Goal: Transaction & Acquisition: Purchase product/service

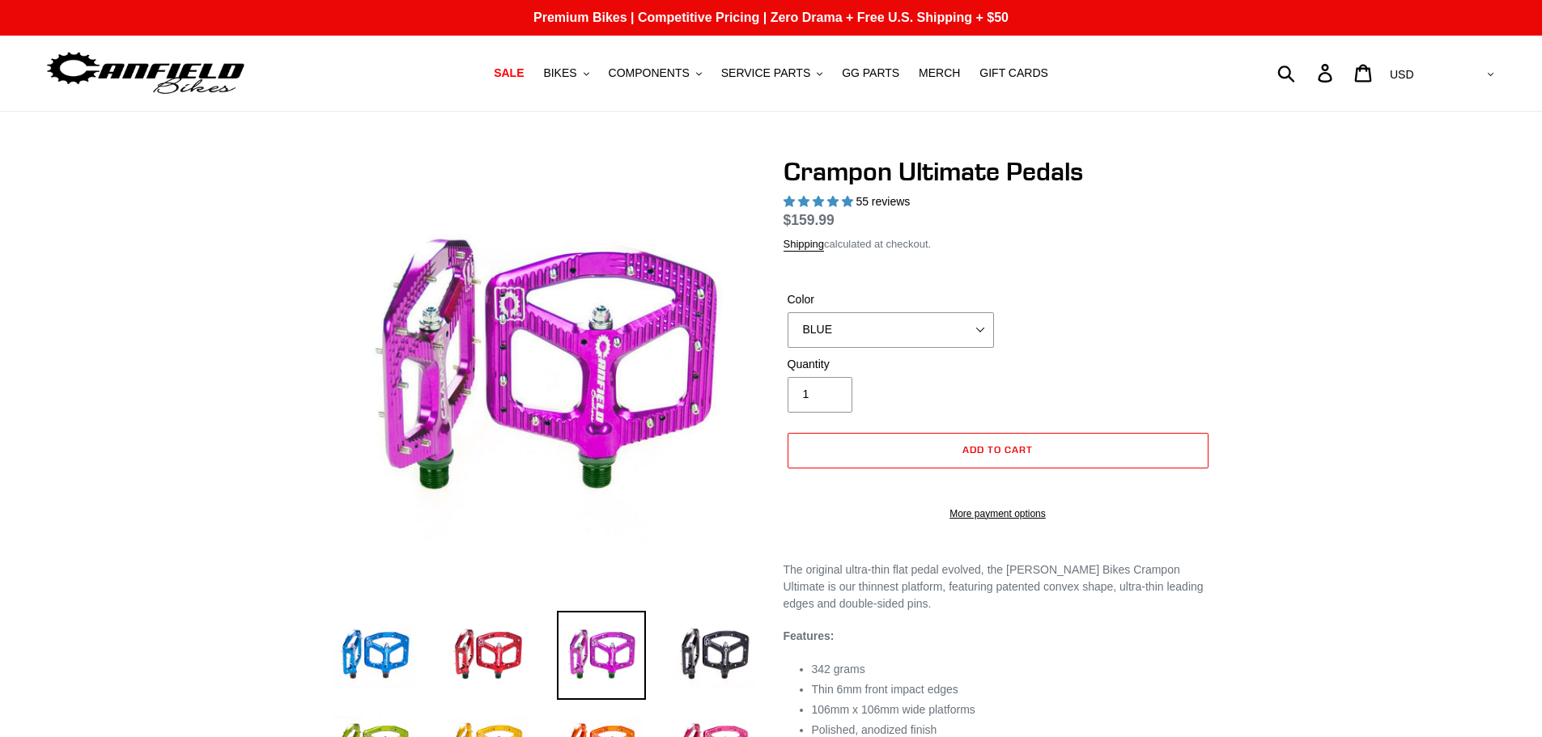
select select "highest-rating"
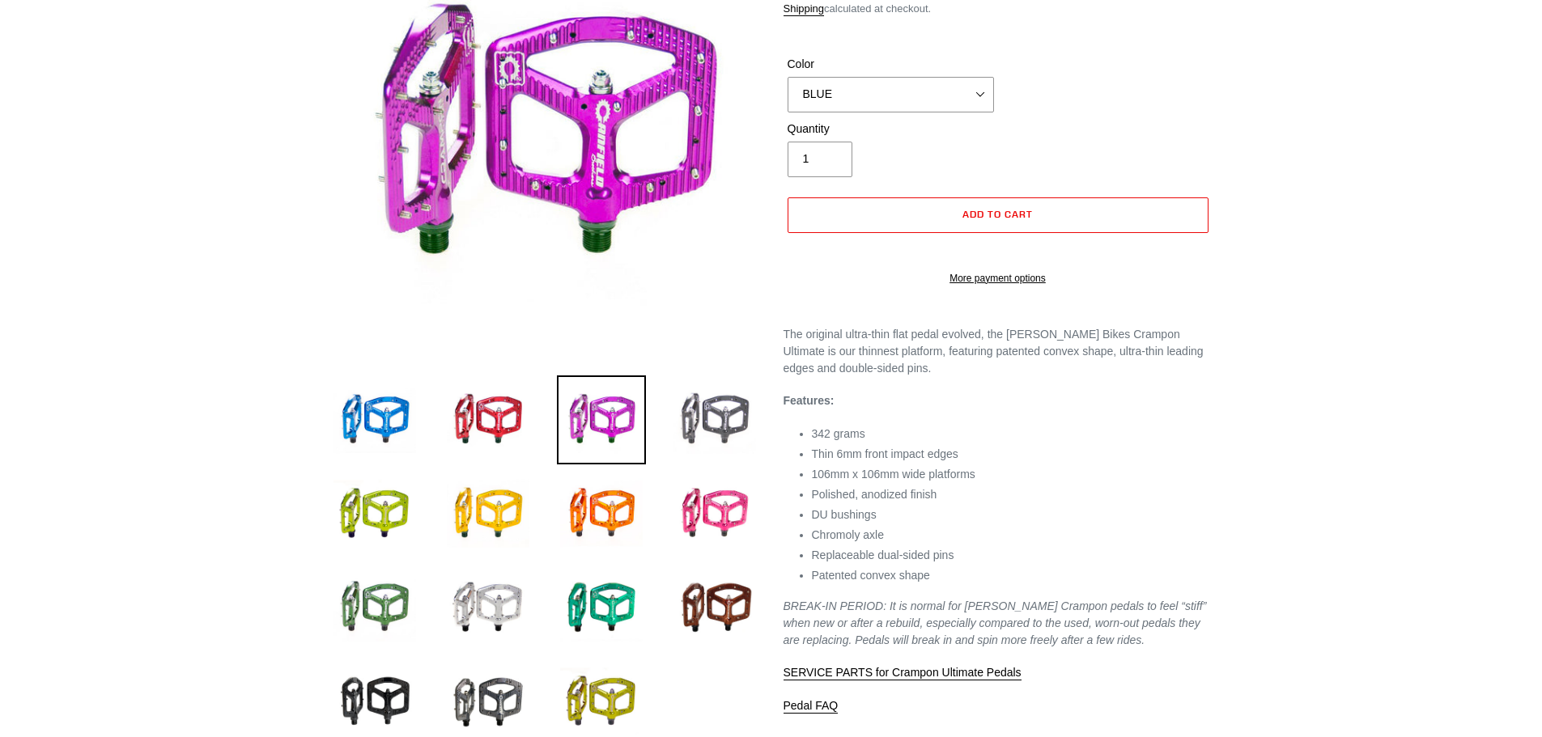
scroll to position [81, 0]
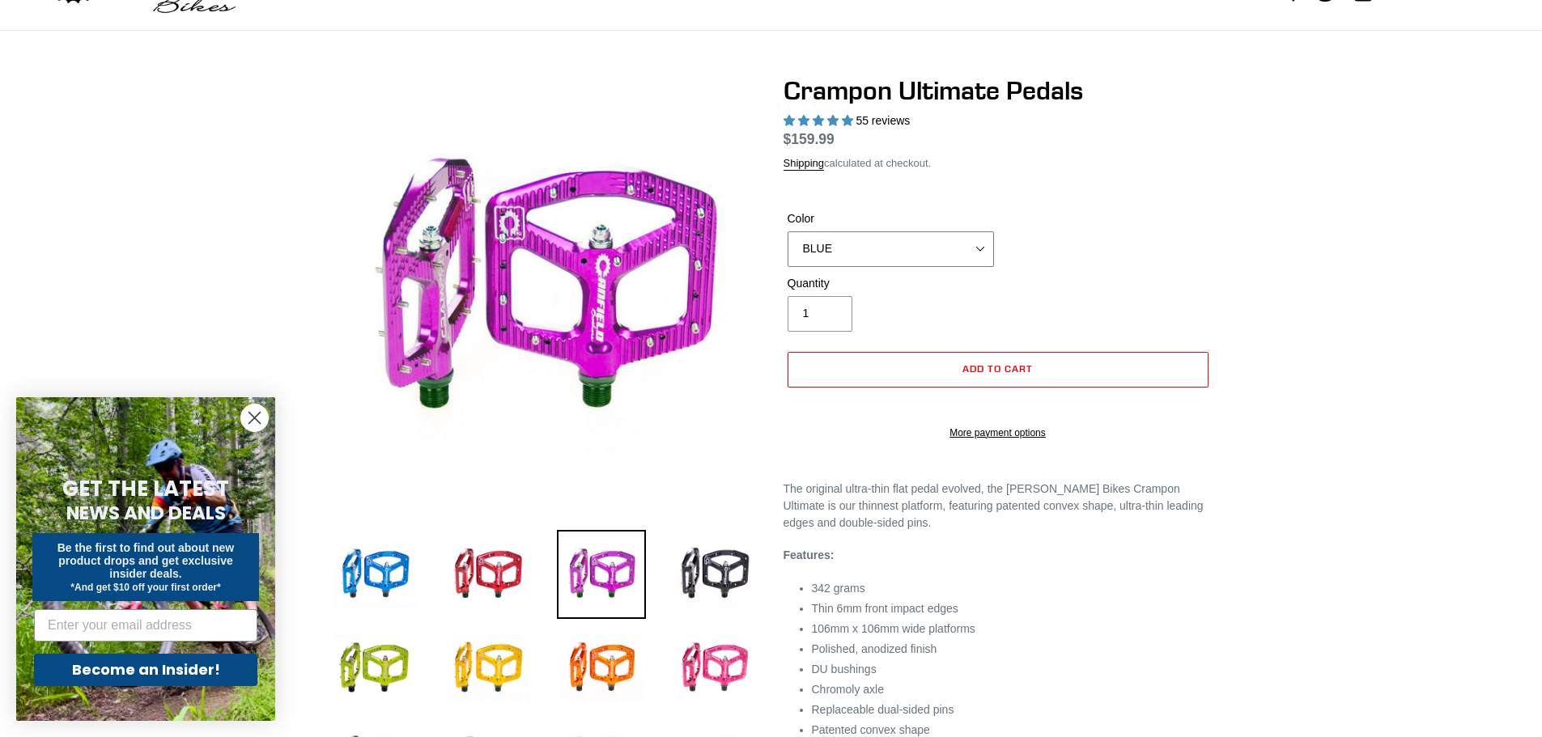
click at [859, 241] on select "BLUE RED PURPLE STEALTH BRONZE GREY [GEOGRAPHIC_DATA] BLACK POLISHED [GEOGRAPHI…" at bounding box center [890, 249] width 206 height 36
select select "PURPLE"
click at [787, 250] on select "BLUE RED PURPLE STEALTH BRONZE GREY [GEOGRAPHIC_DATA] BLACK POLISHED [GEOGRAPHI…" at bounding box center [890, 249] width 206 height 36
click at [250, 412] on circle "Close dialog" at bounding box center [254, 418] width 27 height 27
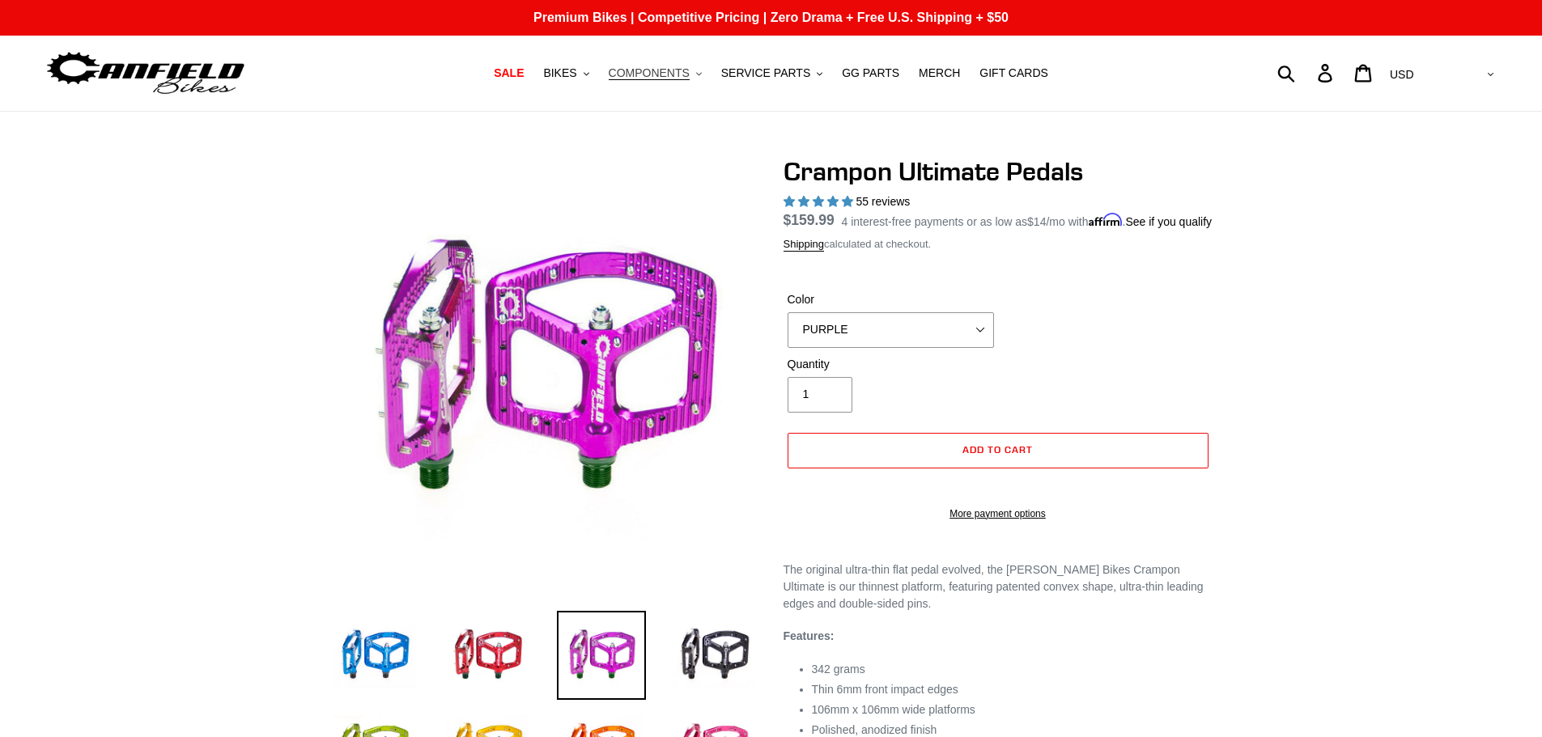
click at [675, 80] on span "COMPONENTS" at bounding box center [649, 73] width 81 height 14
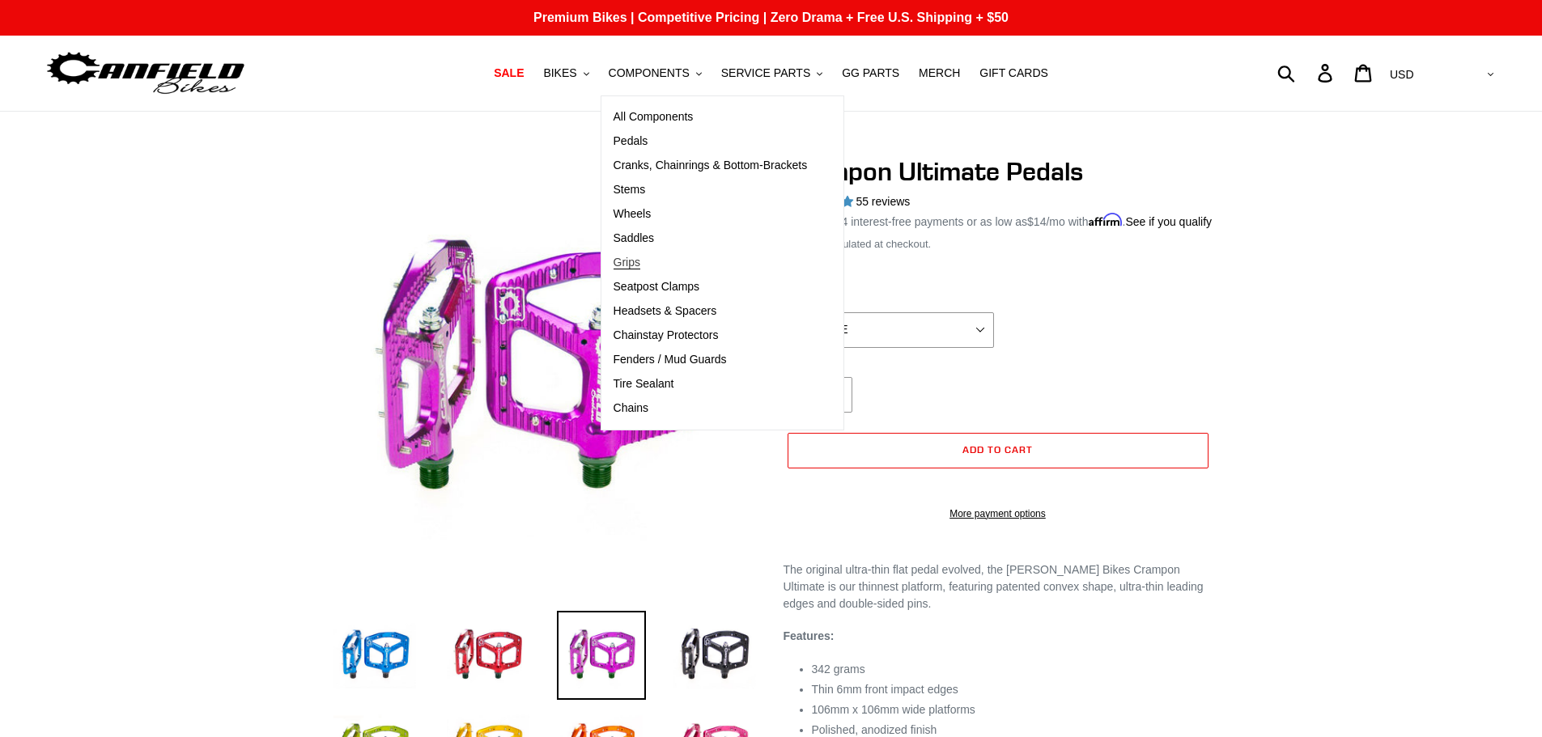
click at [638, 261] on span "Grips" at bounding box center [626, 263] width 27 height 14
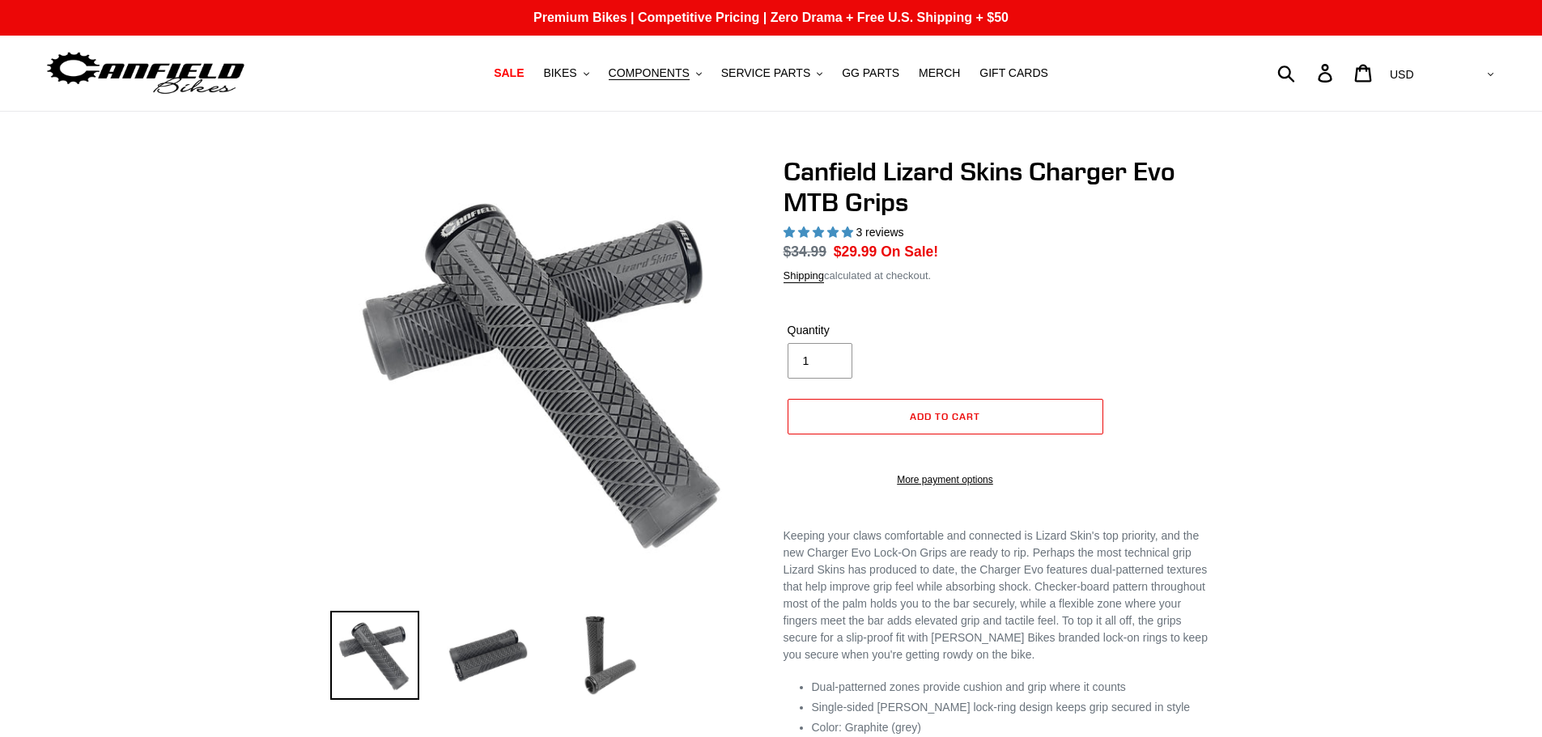
select select "highest-rating"
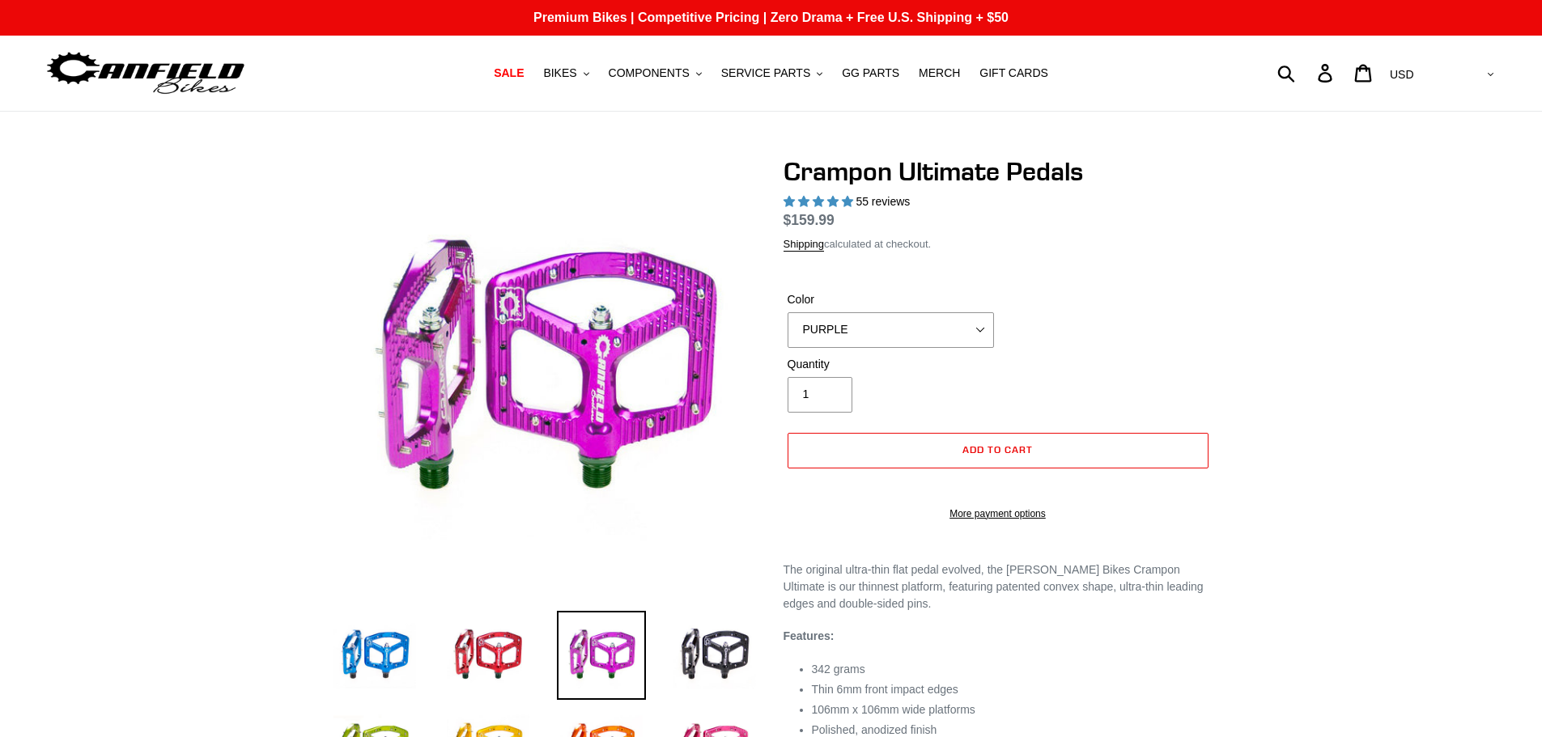
select select "highest-rating"
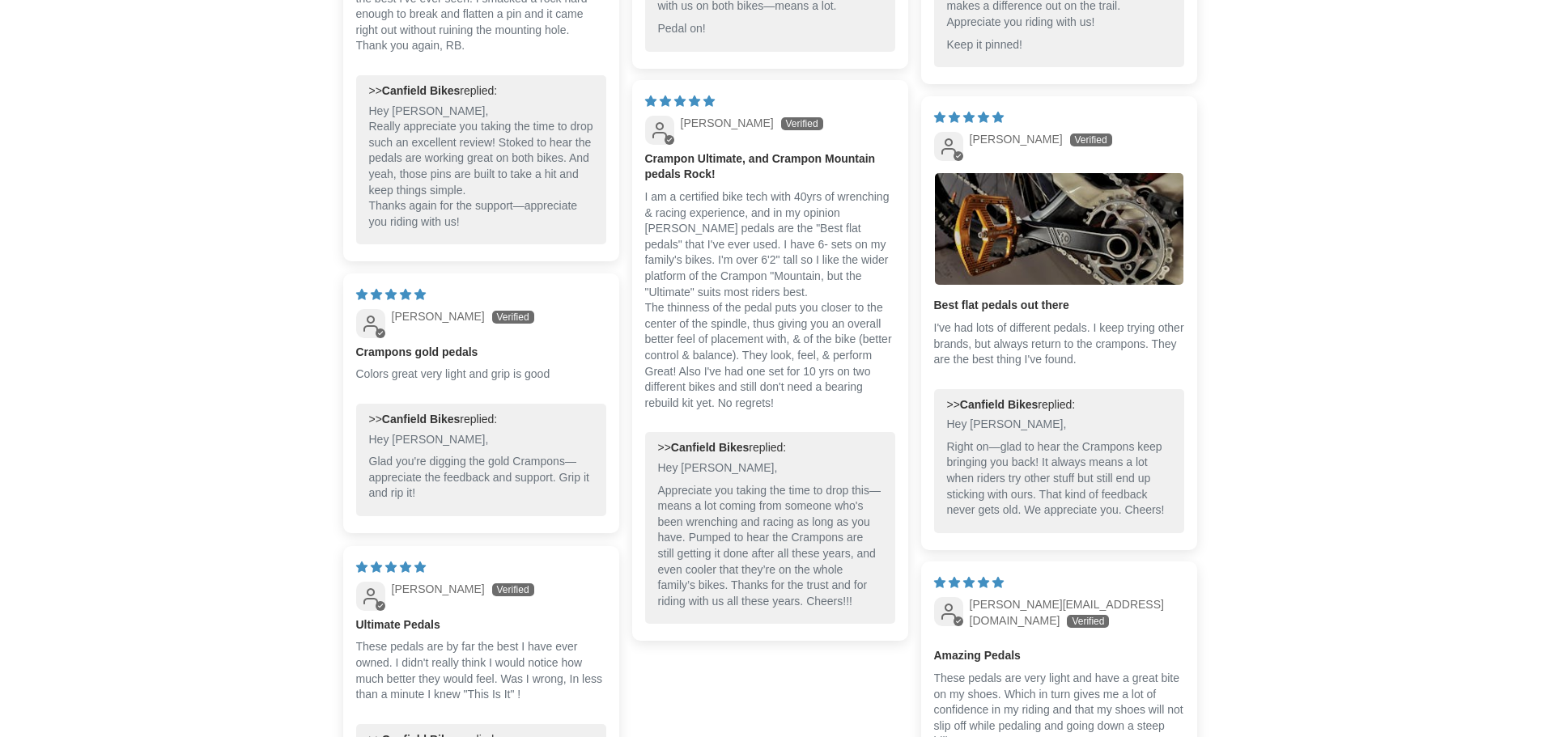
scroll to position [1940, 0]
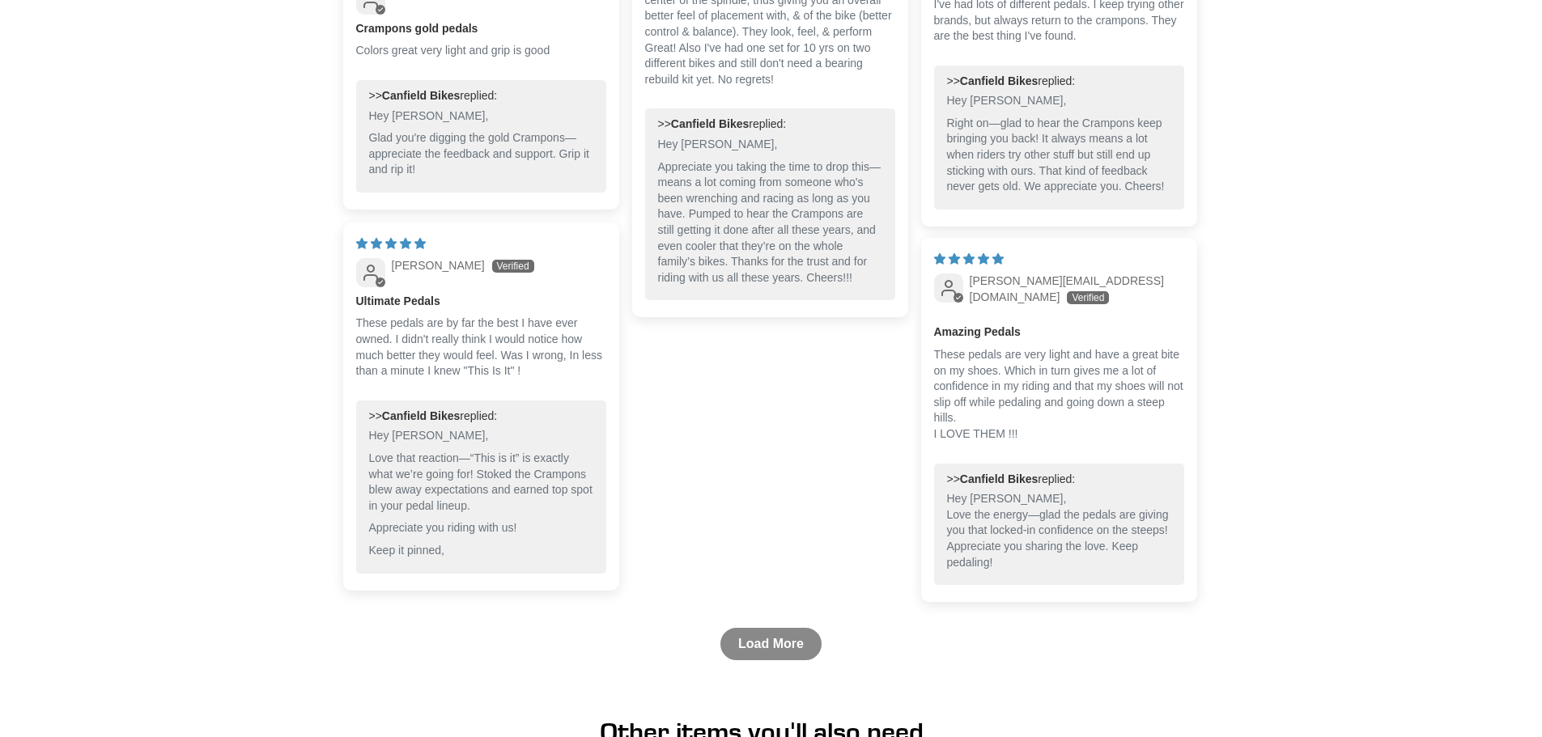
click at [793, 643] on link "Load More" at bounding box center [770, 644] width 101 height 32
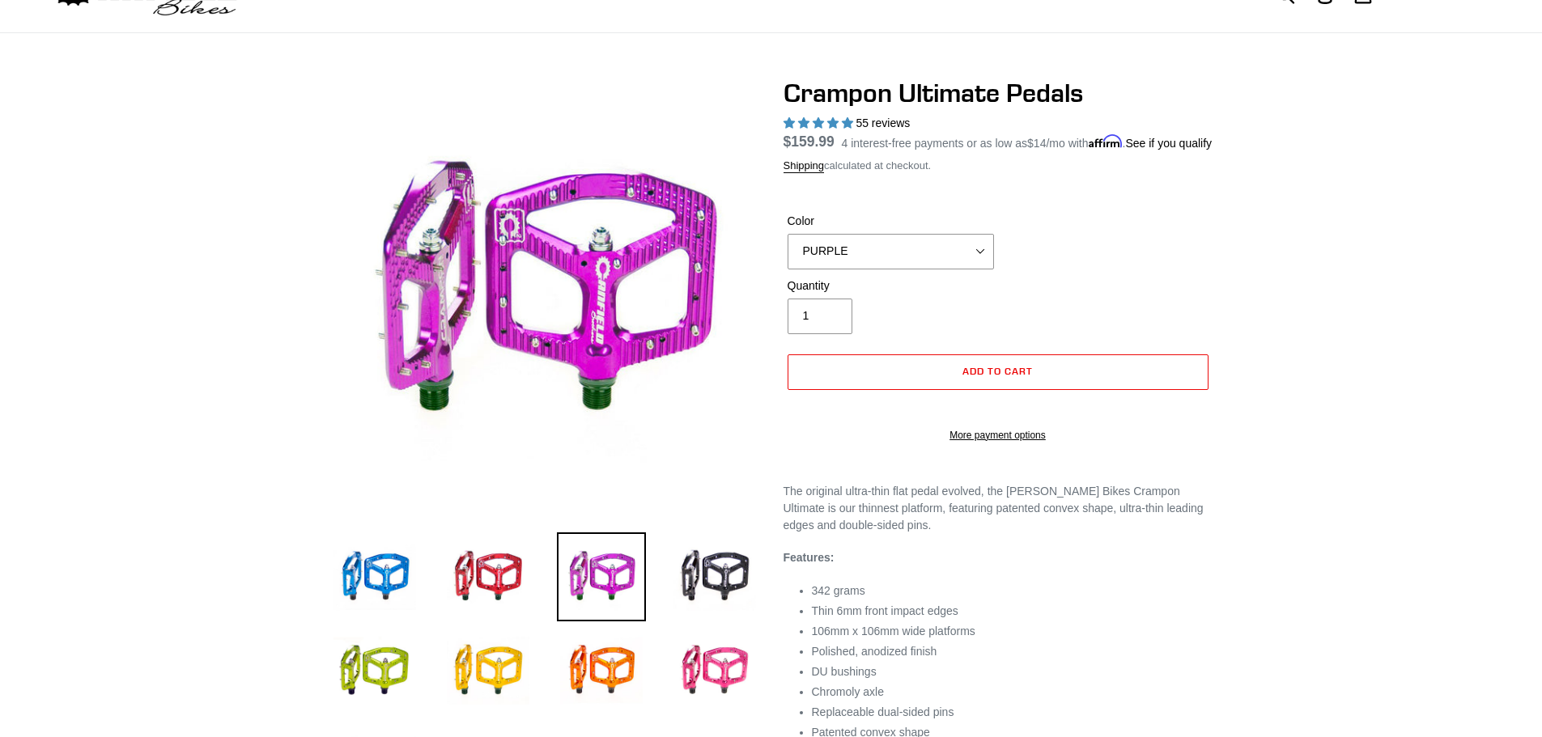
scroll to position [240, 0]
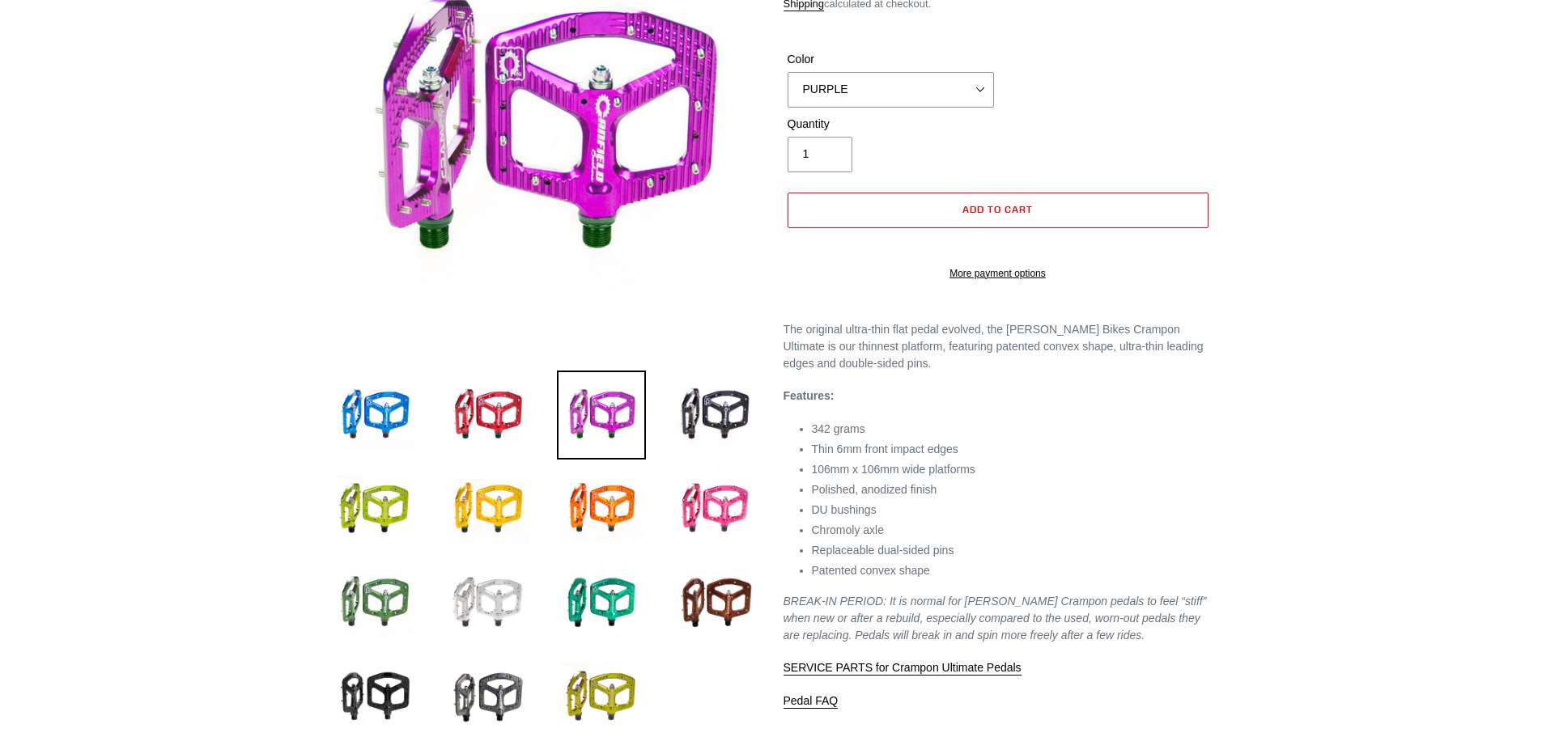
click at [507, 588] on img at bounding box center [487, 602] width 89 height 89
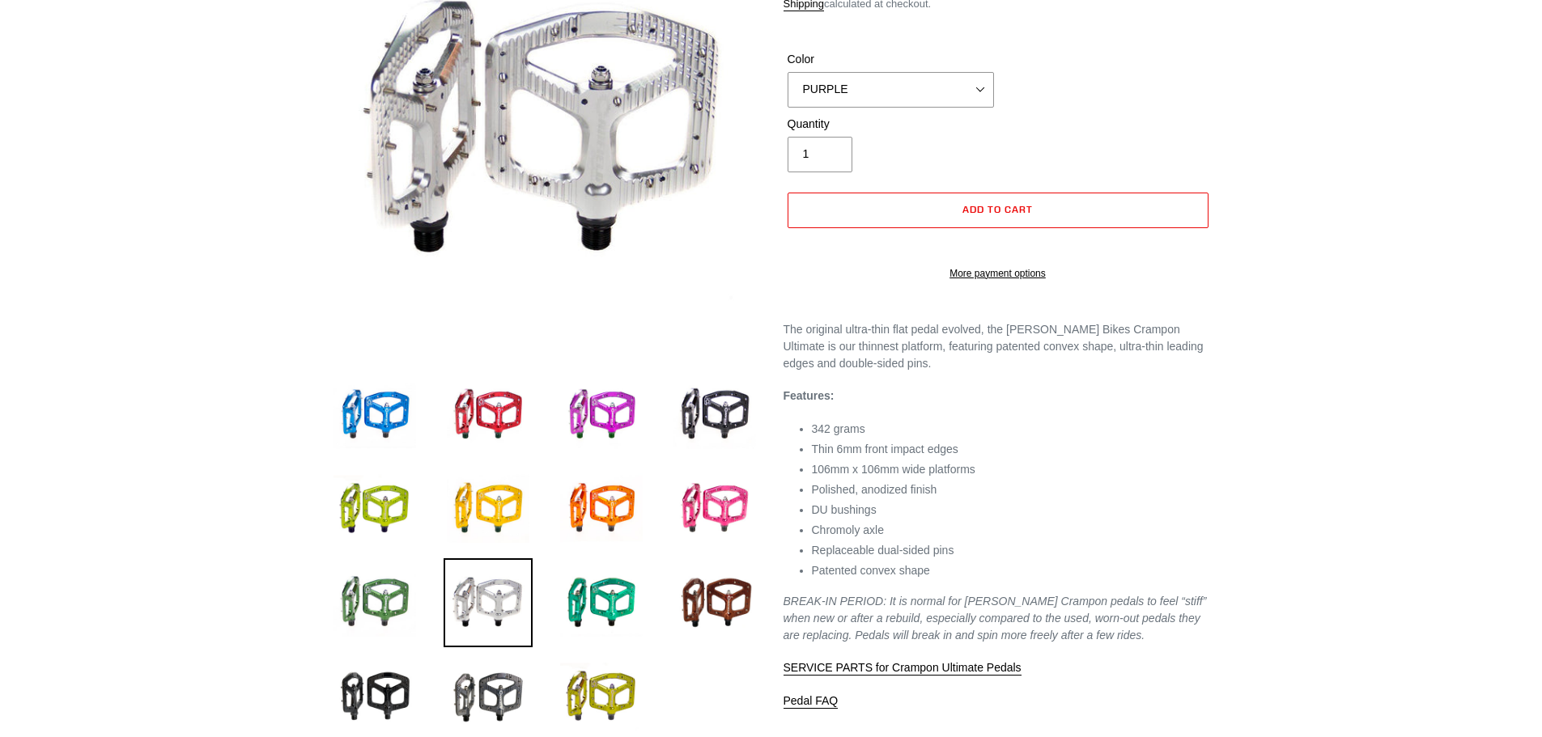
scroll to position [0, 0]
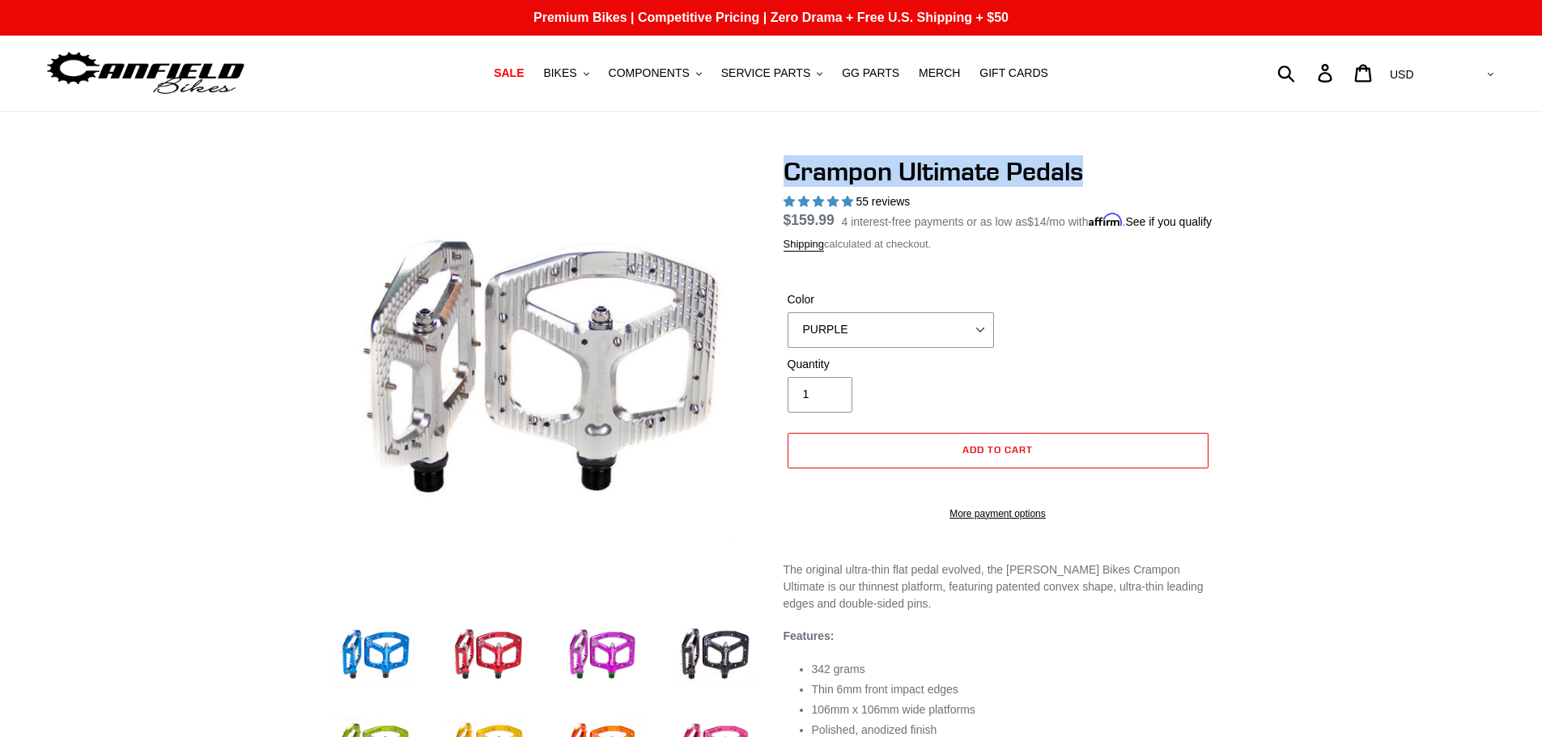
drag, startPoint x: 1095, startPoint y: 169, endPoint x: 783, endPoint y: 169, distance: 311.6
click at [783, 169] on h1 "Crampon Ultimate Pedals" at bounding box center [997, 171] width 429 height 31
